Goal: Task Accomplishment & Management: Manage account settings

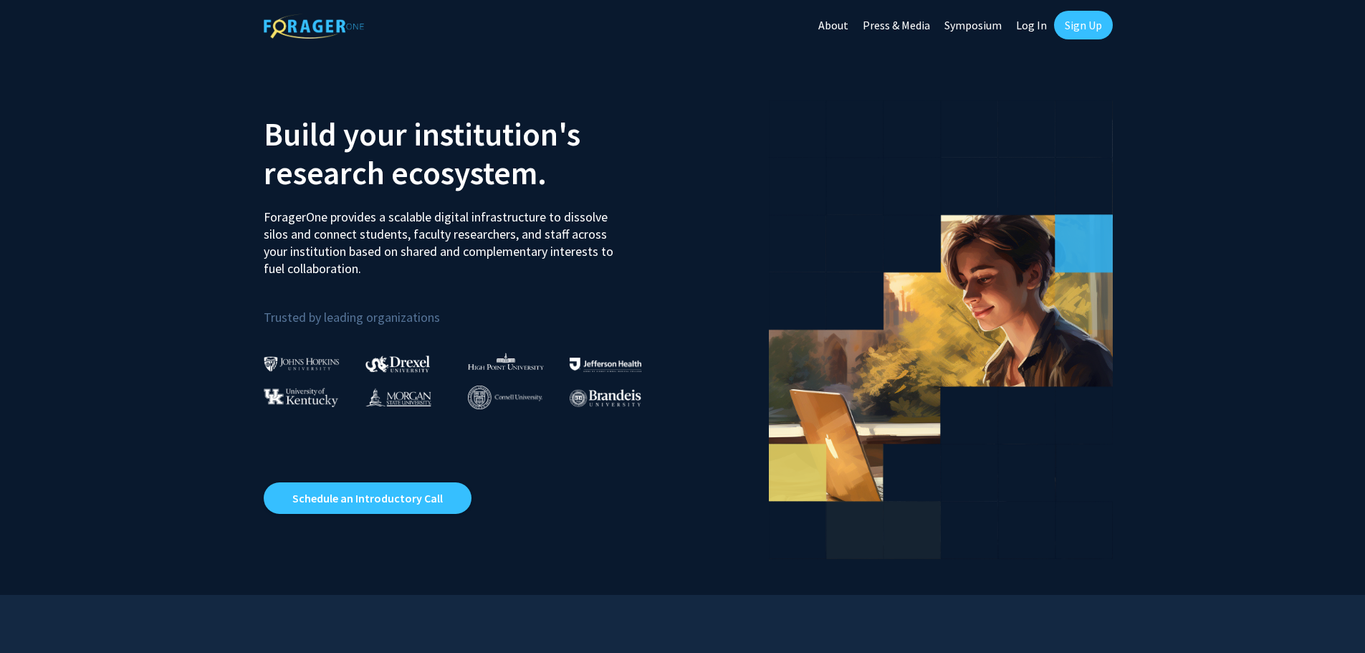
click at [1034, 27] on link "Log In" at bounding box center [1031, 25] width 45 height 50
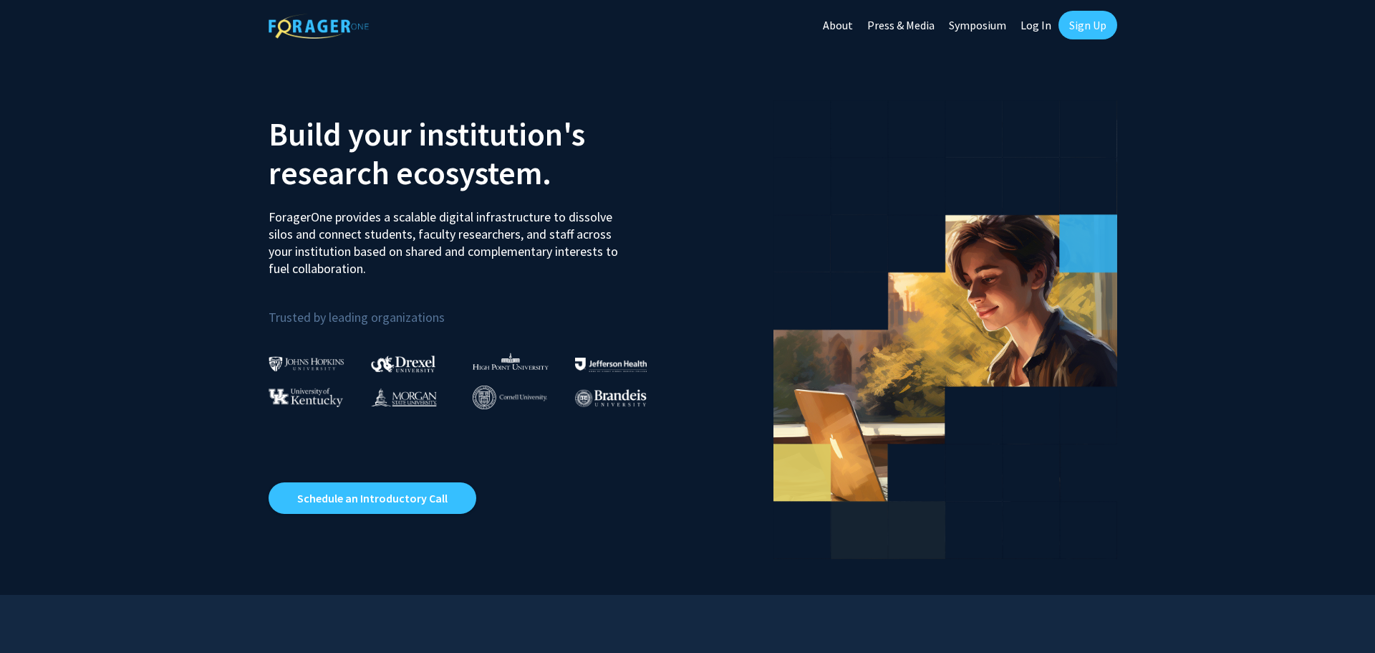
select select
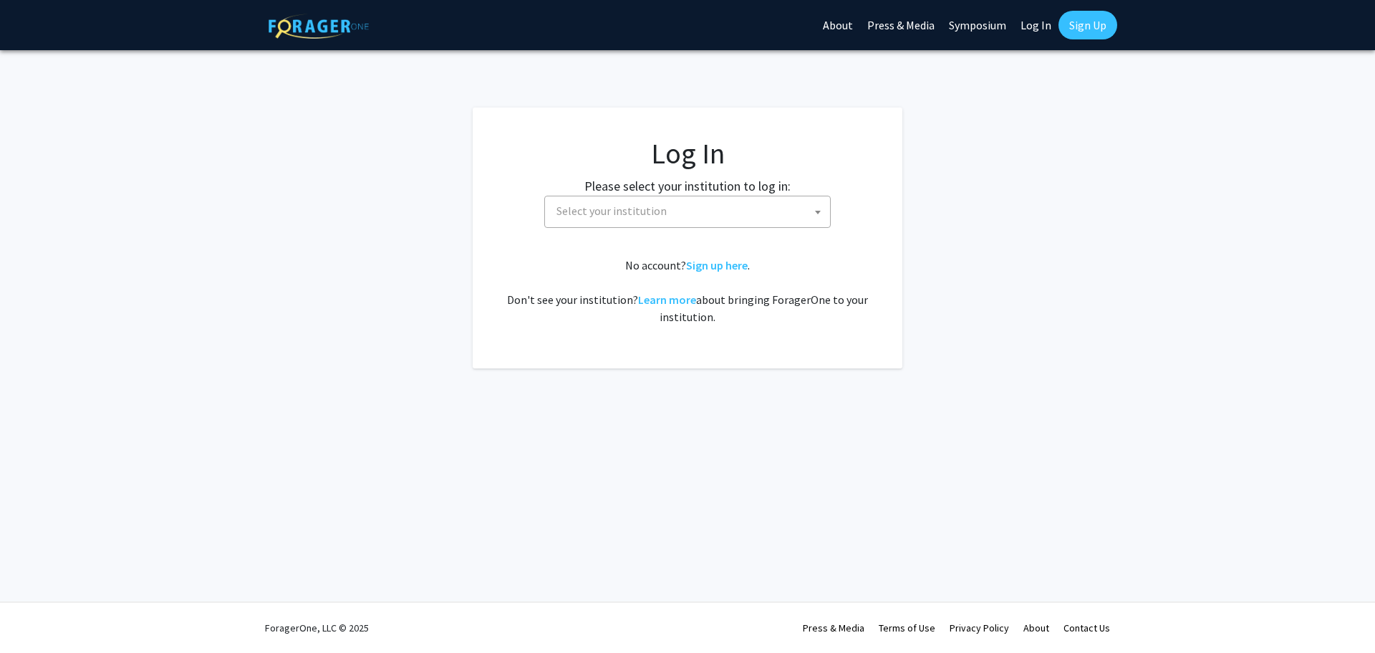
click at [612, 219] on span "Select your institution" at bounding box center [690, 210] width 279 height 29
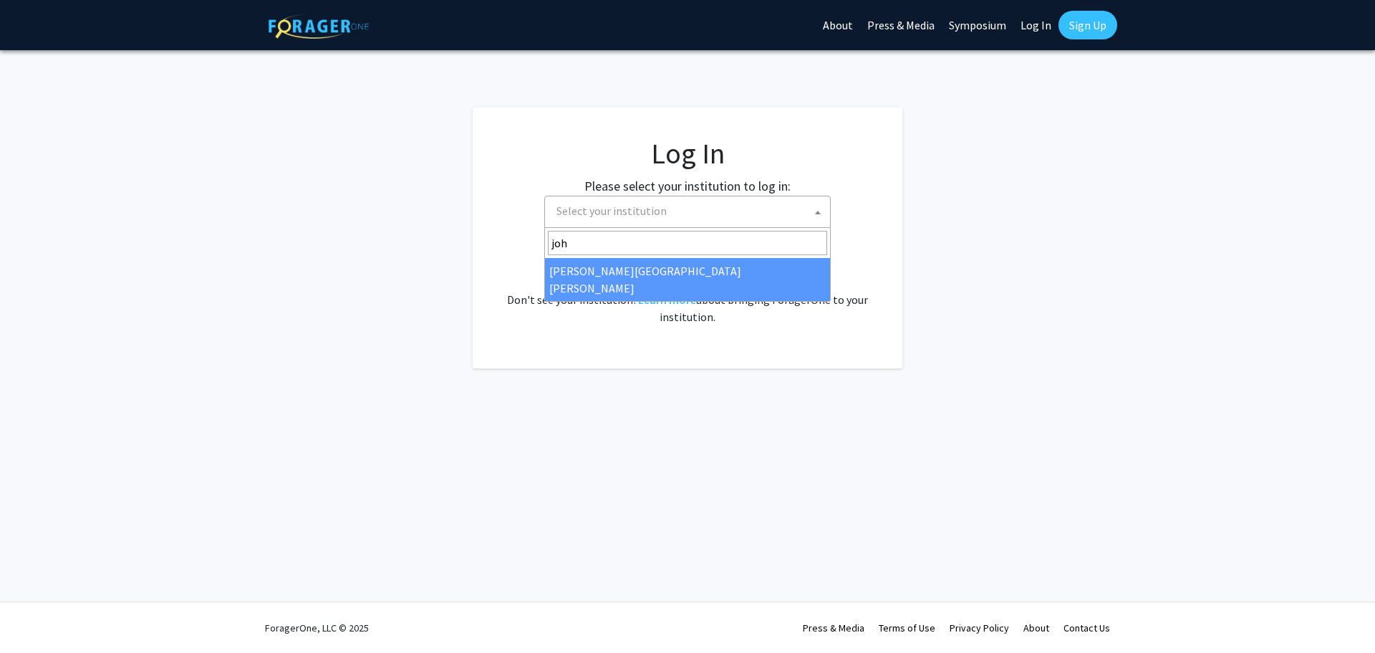
type input "joh"
select select "1"
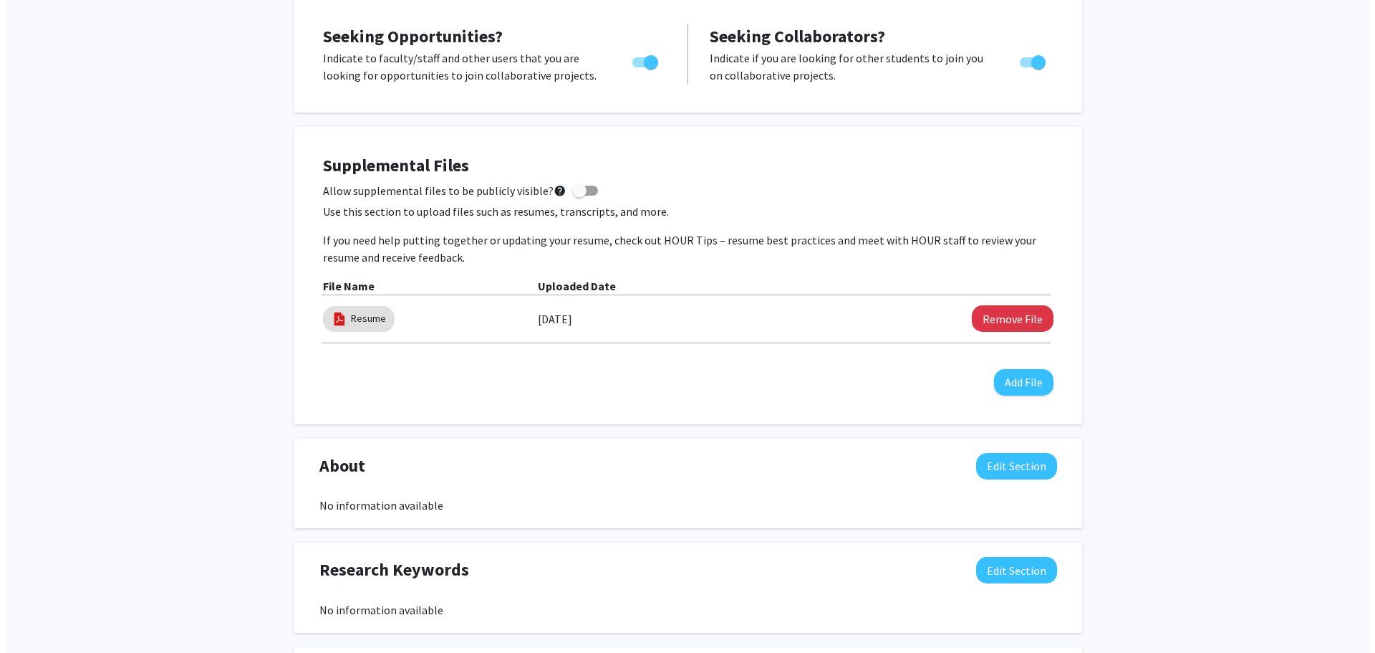
scroll to position [287, 0]
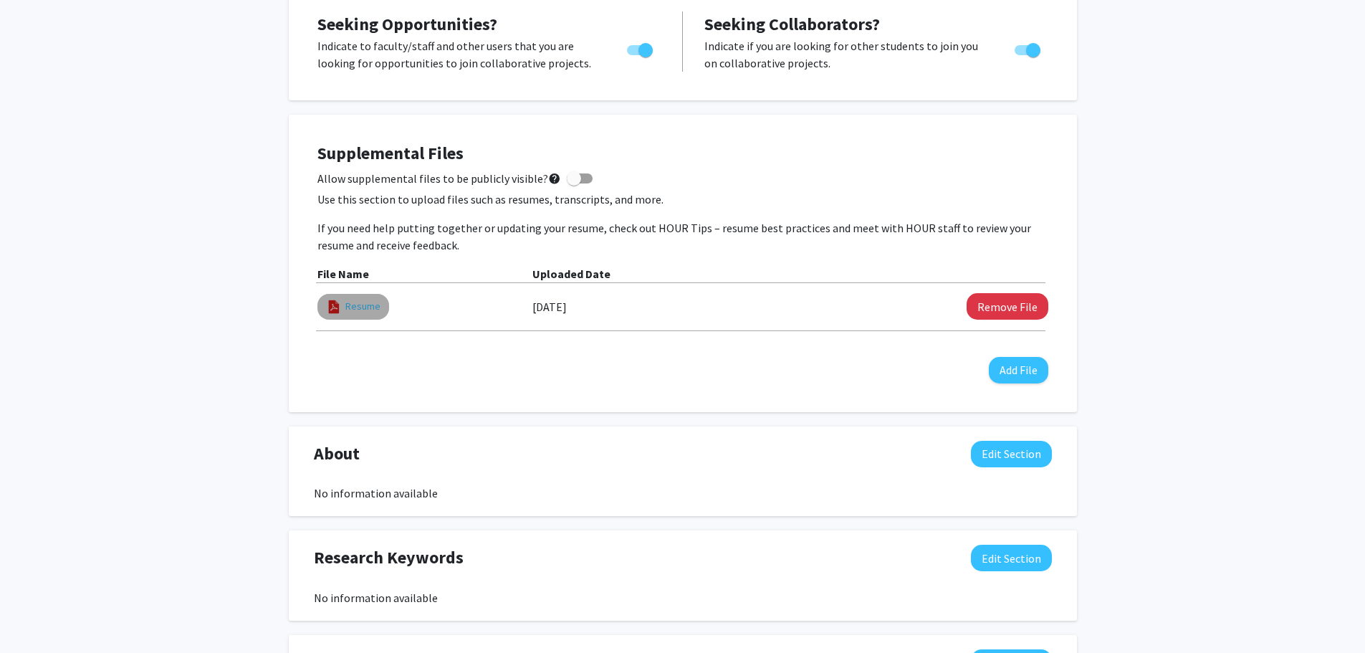
click at [360, 305] on link "Resume" at bounding box center [362, 306] width 35 height 15
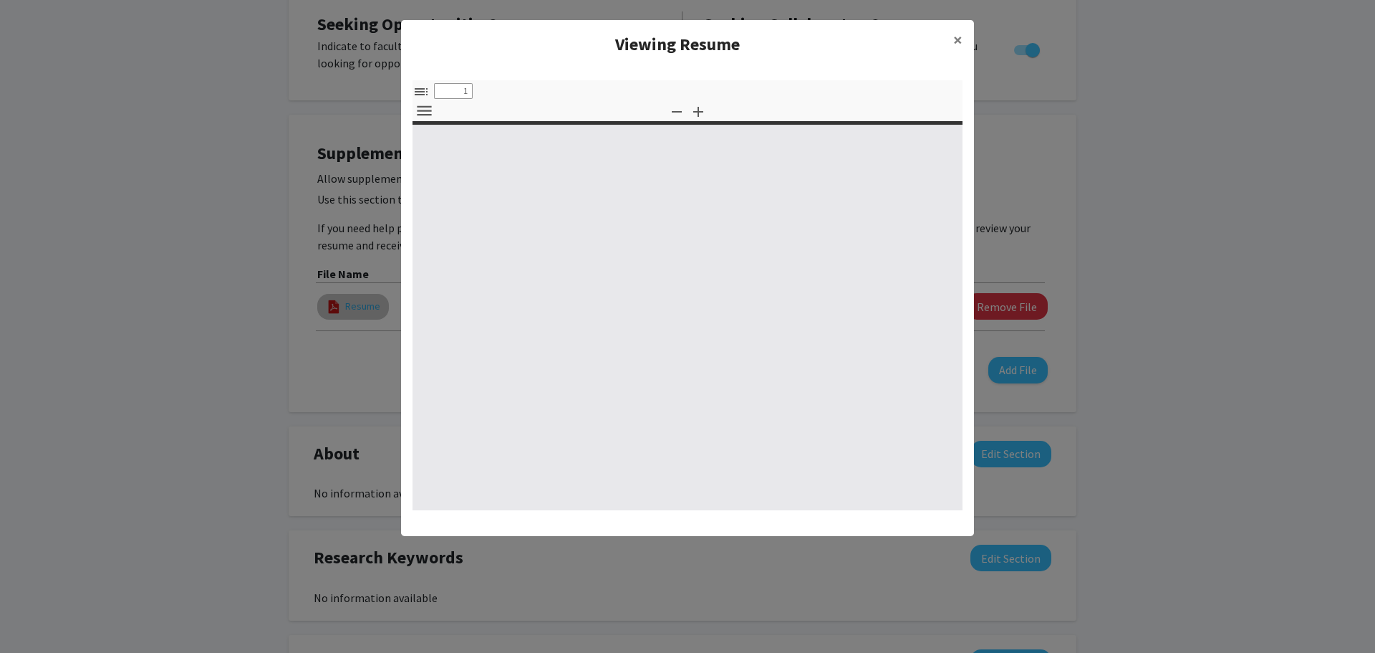
select select "custom"
type input "0"
select select "custom"
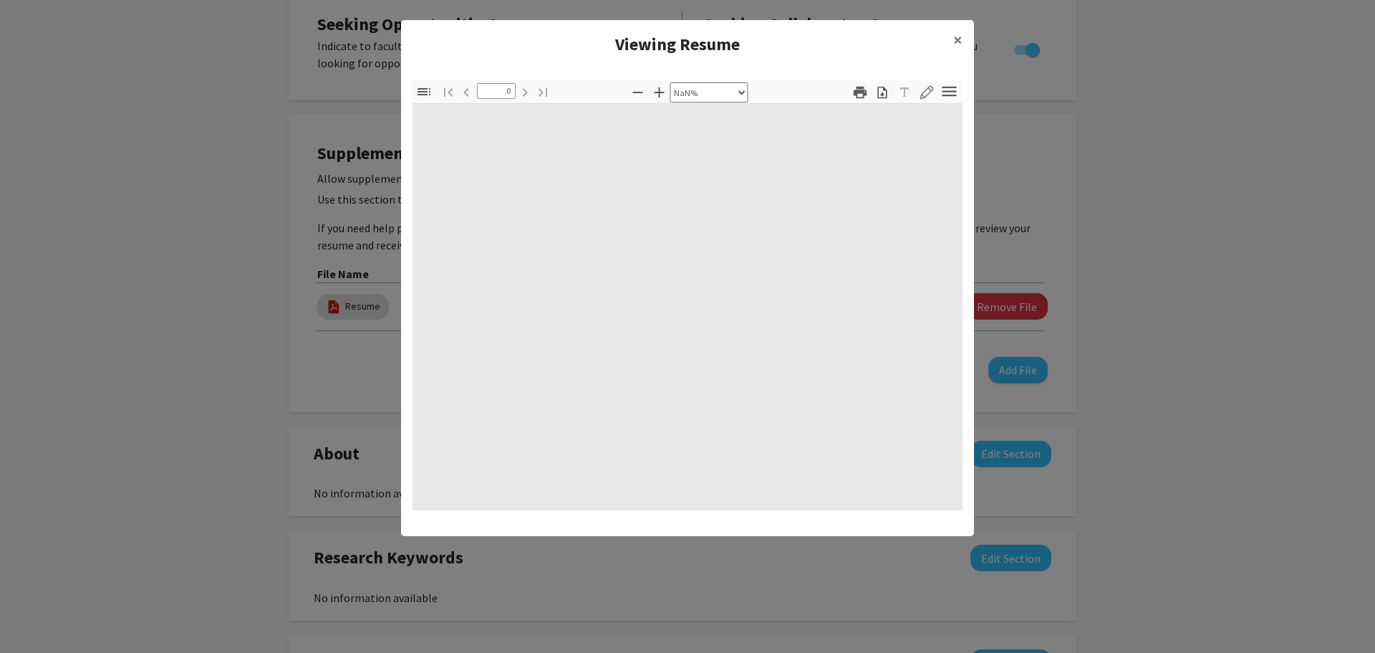
type input "1"
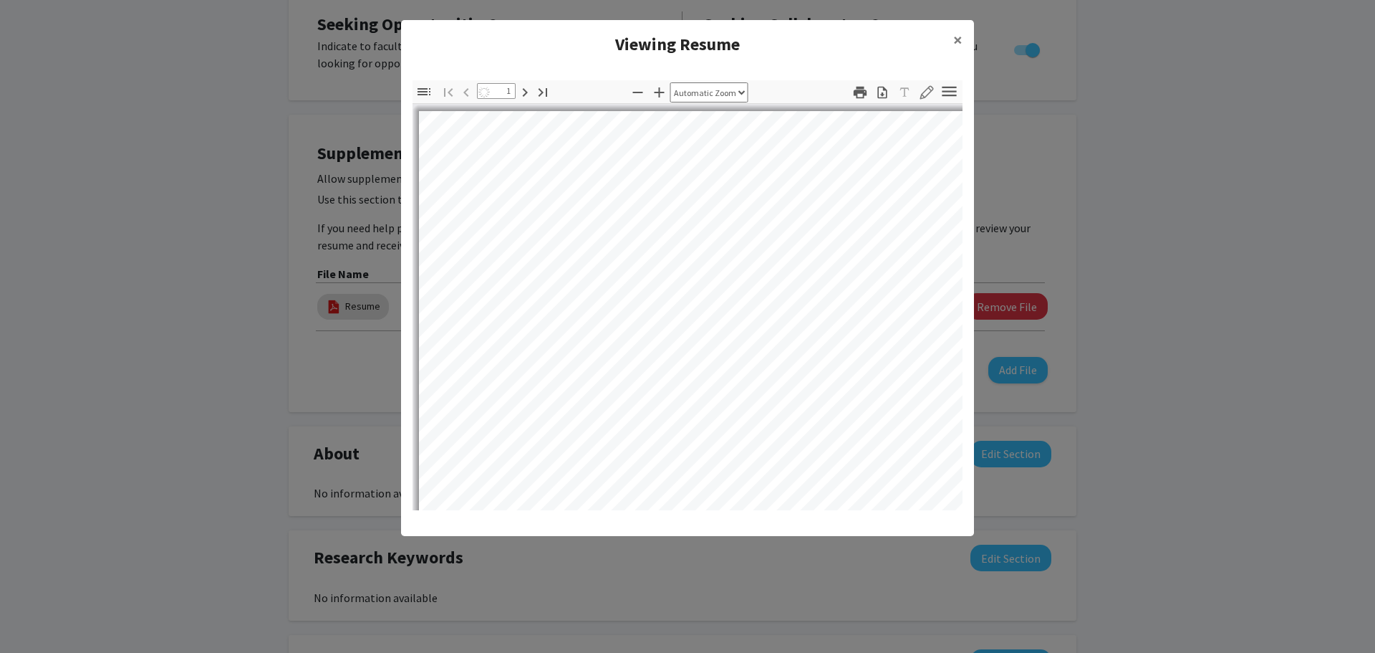
select select "auto"
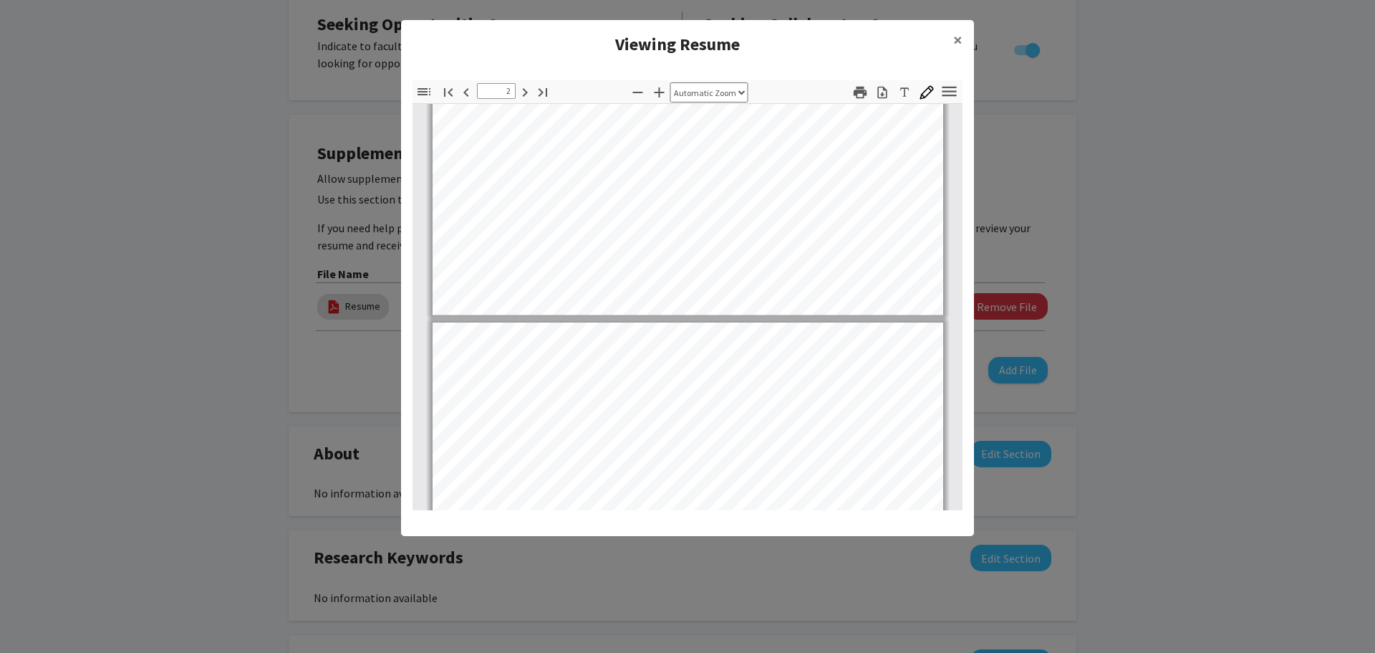
type input "3"
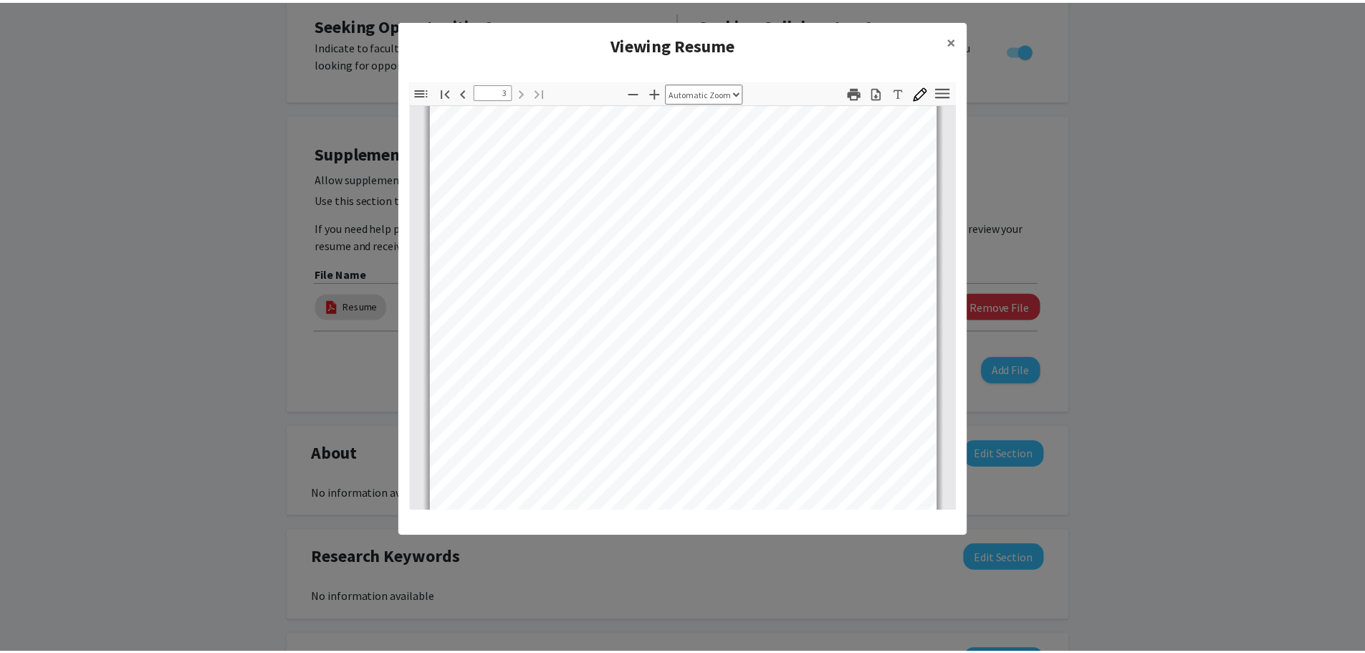
scroll to position [1606, 0]
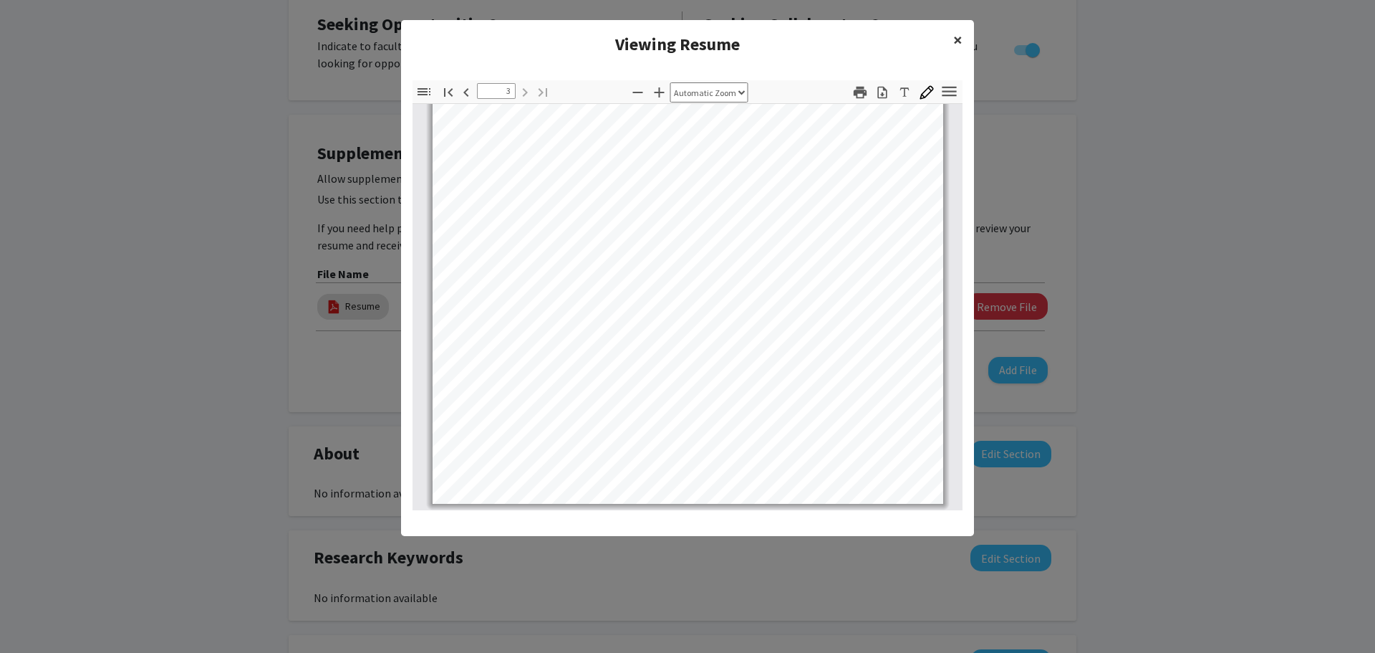
click at [953, 33] on button "×" at bounding box center [958, 40] width 32 height 40
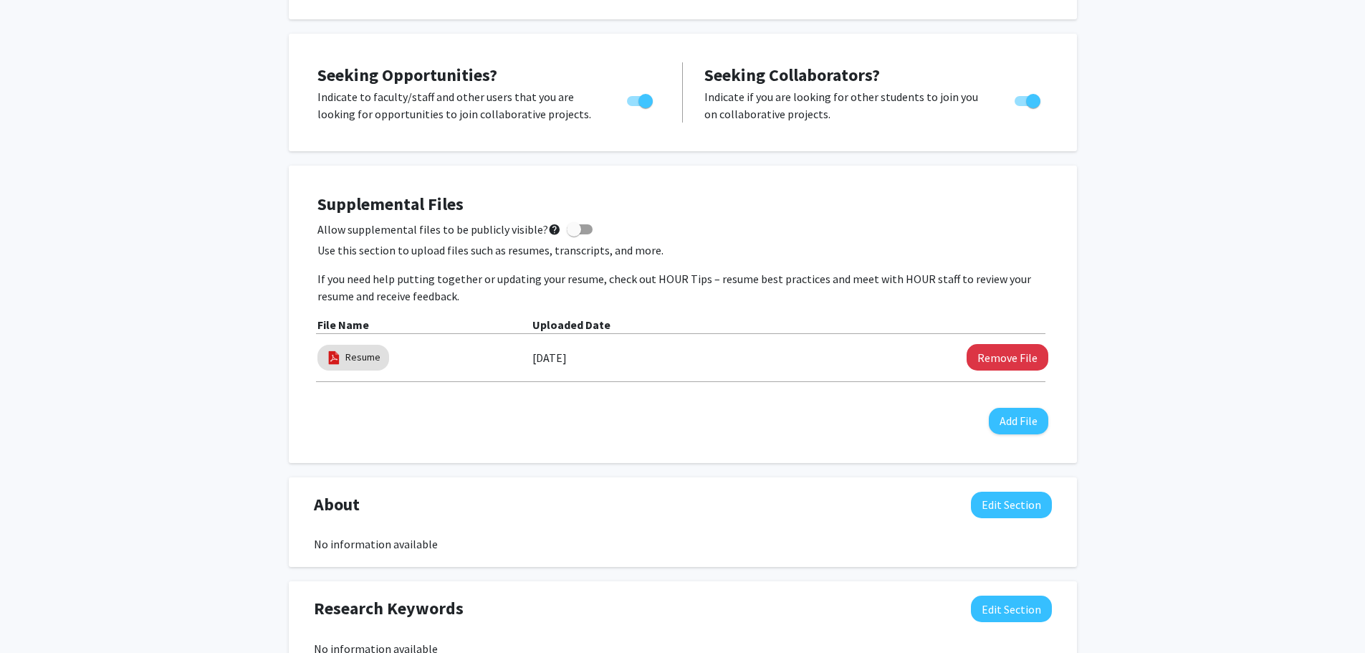
scroll to position [0, 0]
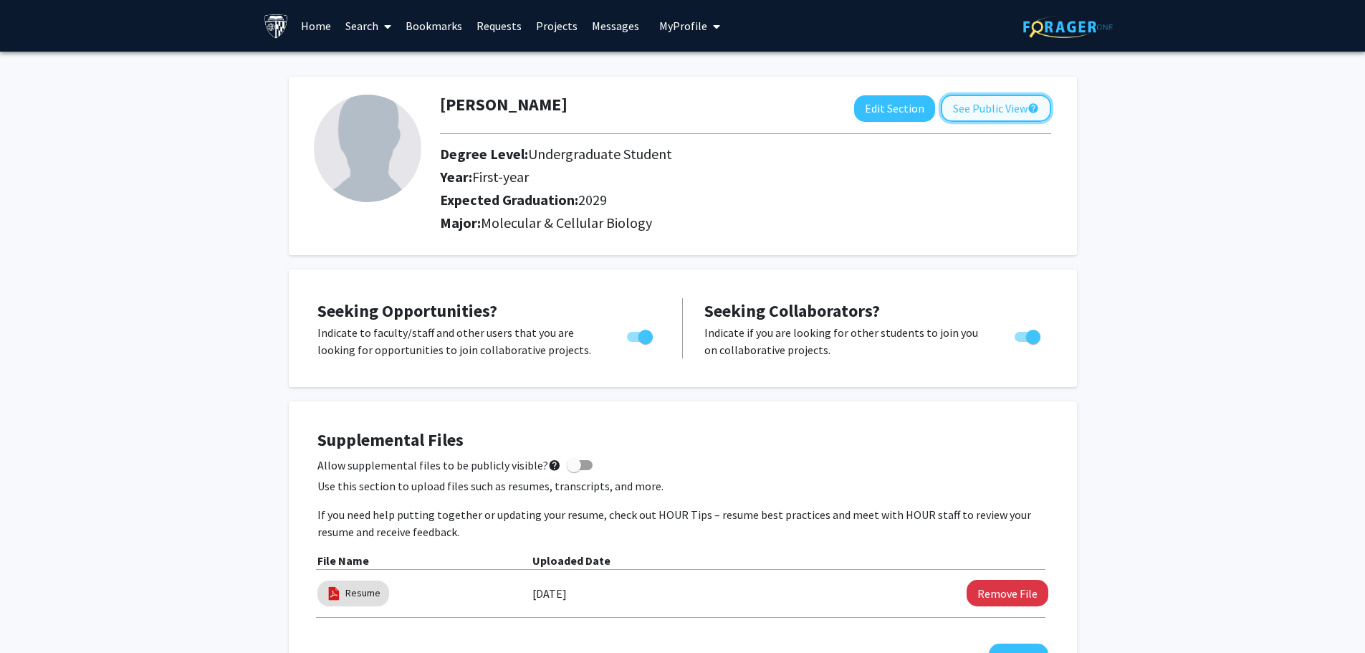
click at [990, 120] on button "See Public View help" at bounding box center [996, 108] width 110 height 27
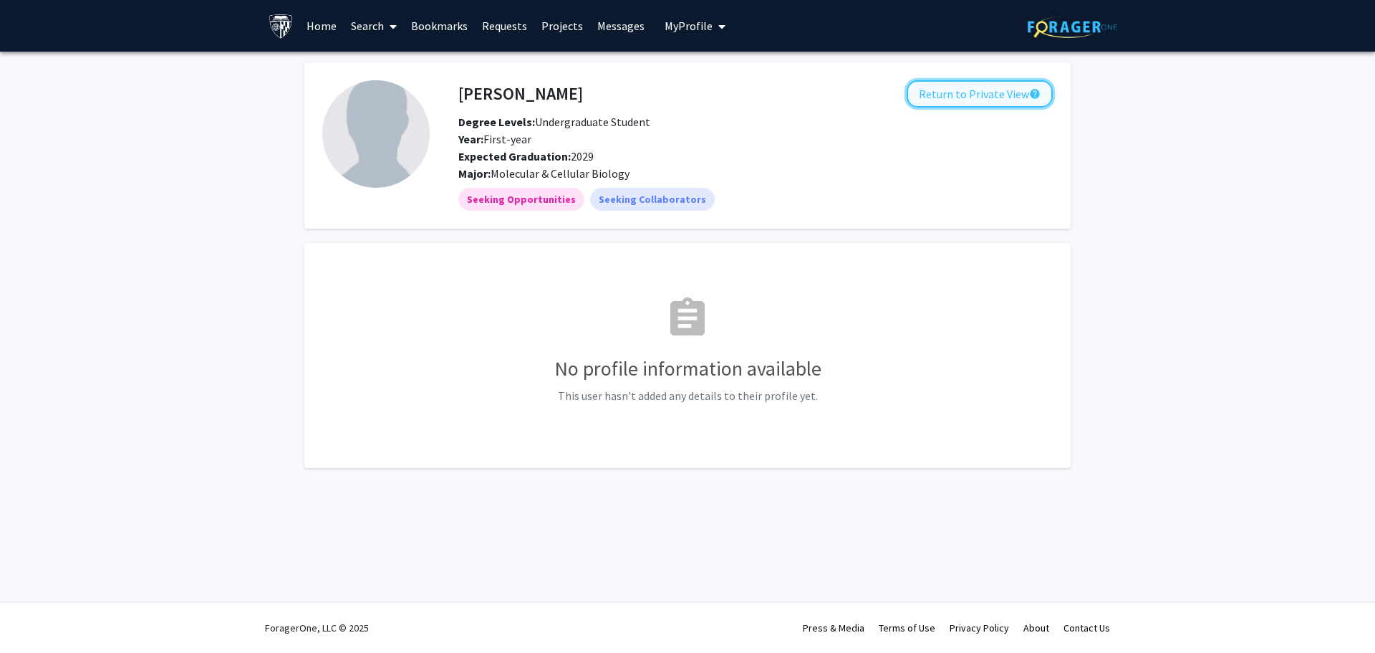
click at [973, 89] on button "Return to Private View help" at bounding box center [980, 93] width 146 height 27
